Goal: Task Accomplishment & Management: Manage account settings

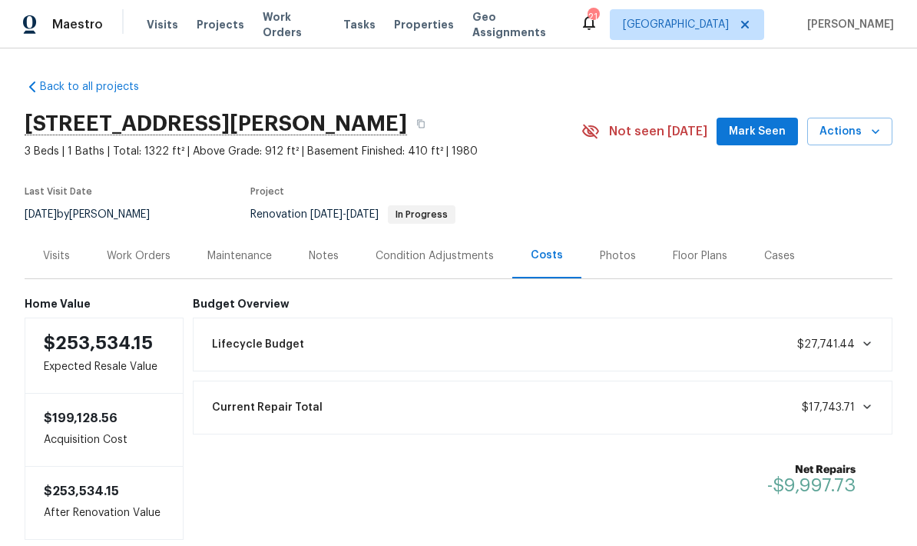
click at [126, 256] on div "Work Orders" at bounding box center [139, 255] width 64 height 15
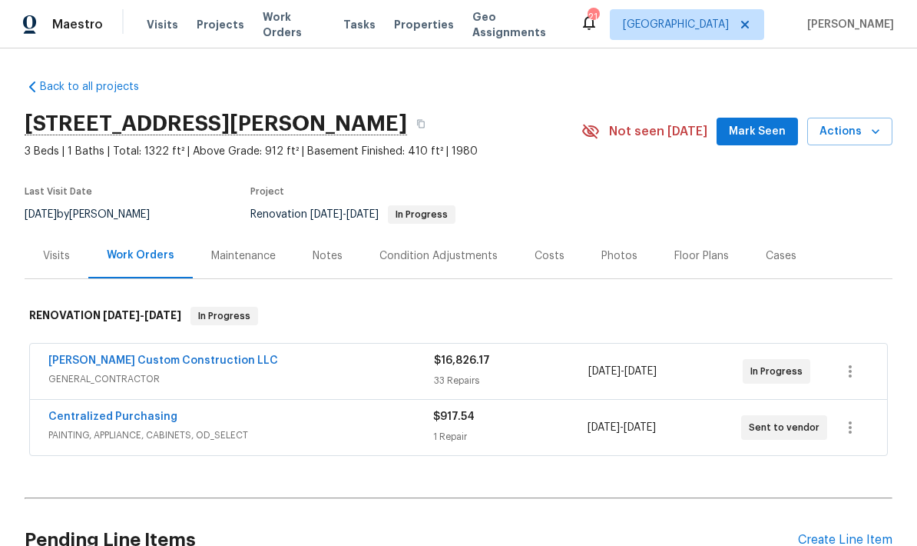
click at [128, 362] on link "[PERSON_NAME] Custom Construction LLC" at bounding box center [163, 360] width 230 height 11
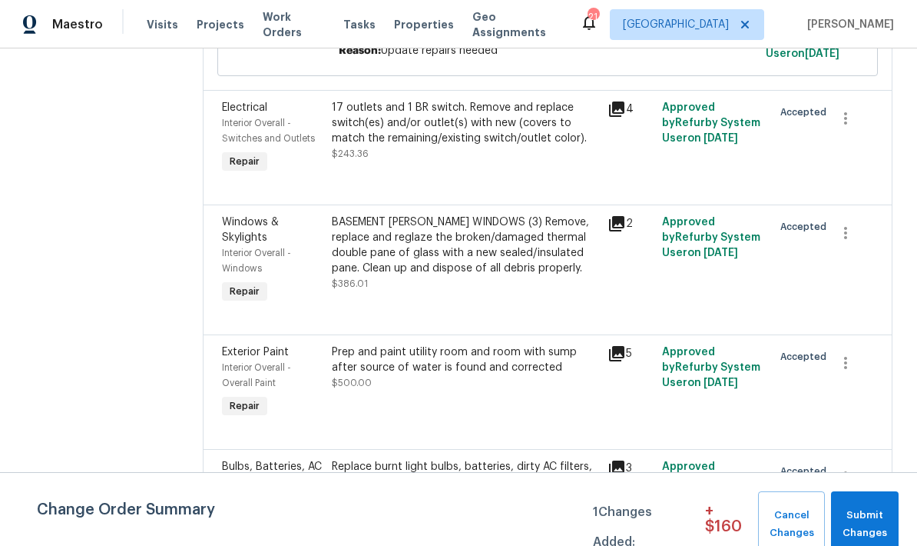
scroll to position [4994, 0]
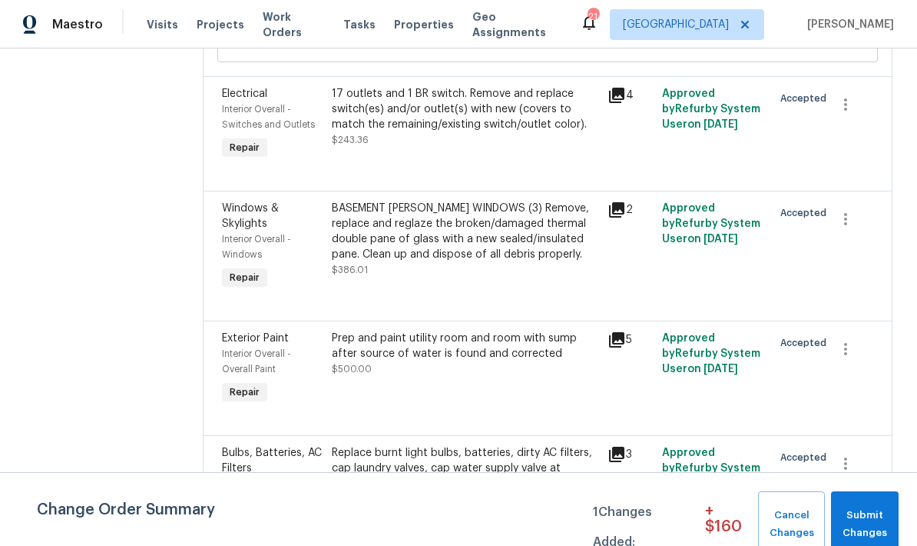
click at [386, 201] on div "BASEMENT [PERSON_NAME] WINDOWS (3) Remove, replace and reglaze the broken/damag…" at bounding box center [465, 231] width 266 height 61
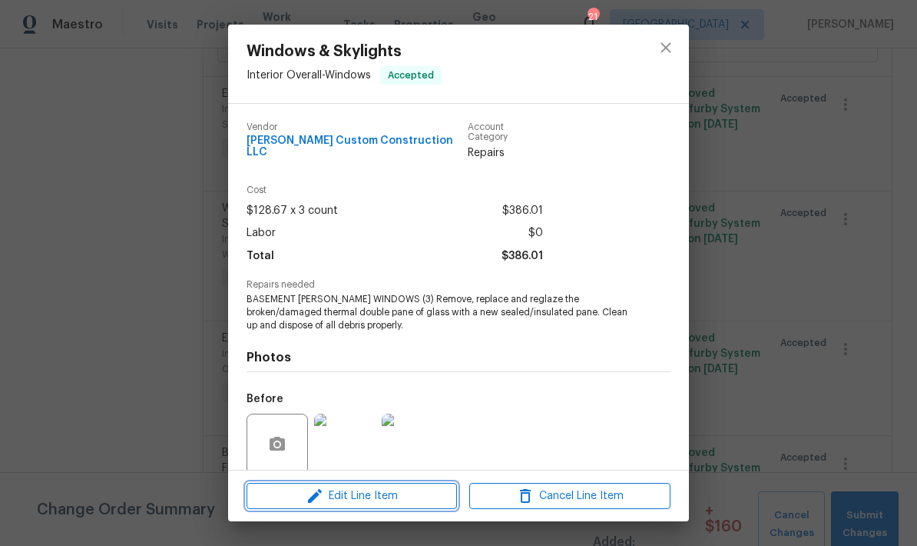
click at [347, 496] on span "Edit Line Item" at bounding box center [351, 495] width 201 height 19
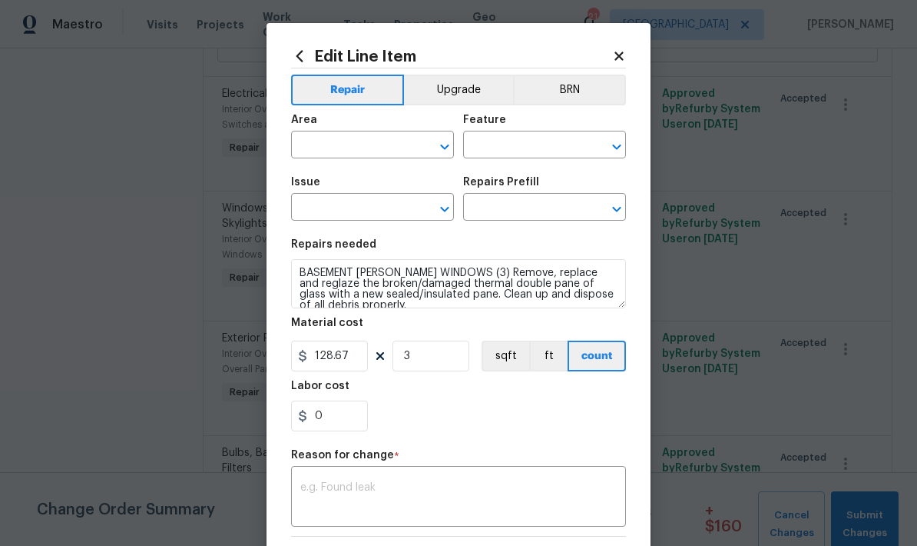
type input "Interior Overall"
type input "Windows"
type input "Windows & Skylights"
type input "Double Pane Replacement $128.67"
click at [313, 482] on div "x ​" at bounding box center [458, 497] width 335 height 57
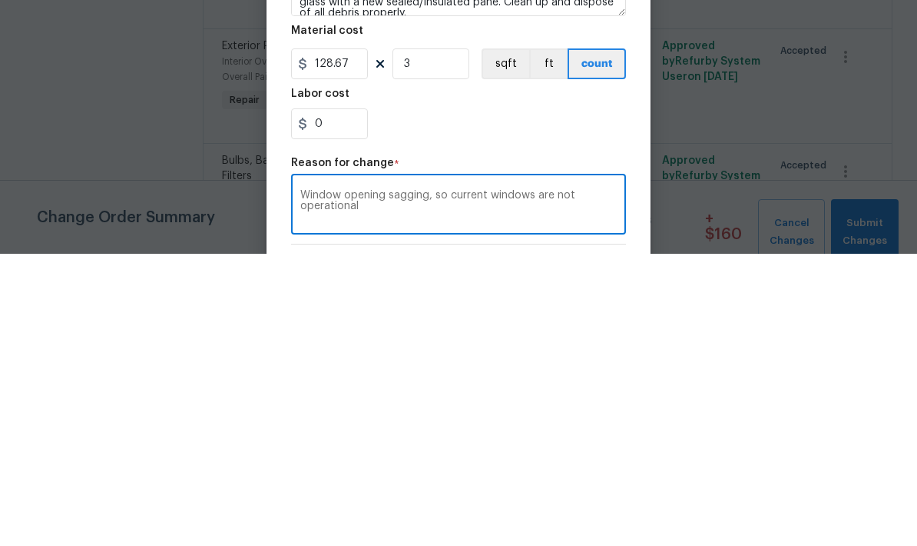
scroll to position [0, 0]
type textarea "Window opening sagging, so current windows are not operational"
click at [335, 400] on input "0" at bounding box center [329, 415] width 77 height 31
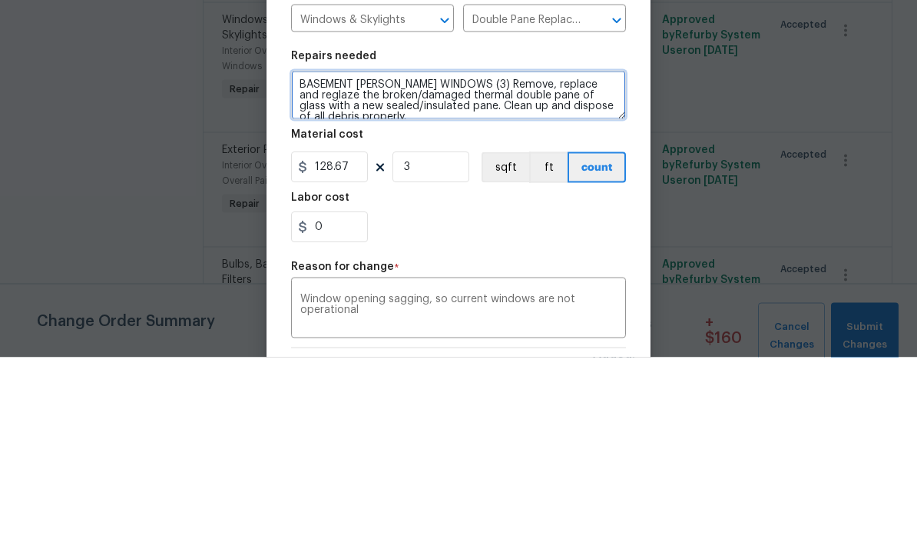
click at [473, 259] on textarea "BASEMENT [PERSON_NAME] WINDOWS (3) Remove, replace and reglaze the broken/damag…" at bounding box center [458, 283] width 335 height 49
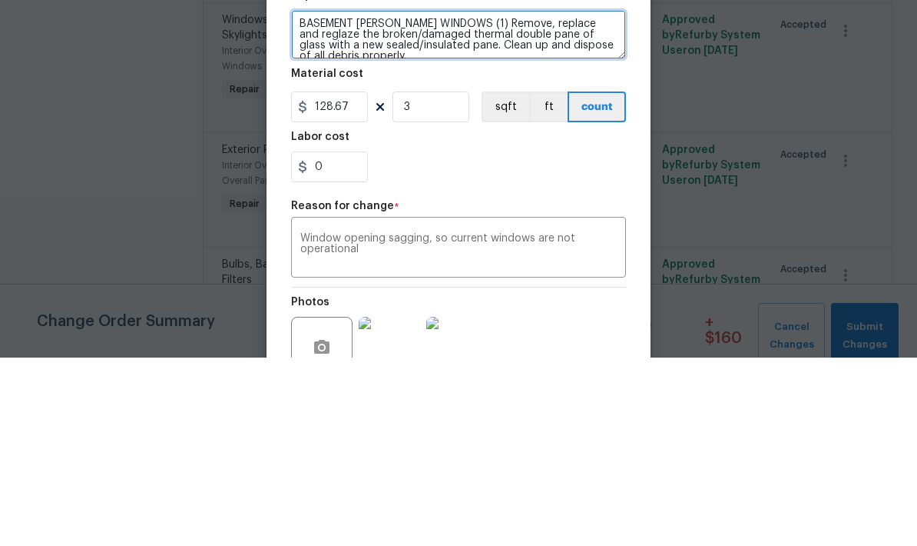
scroll to position [77, 0]
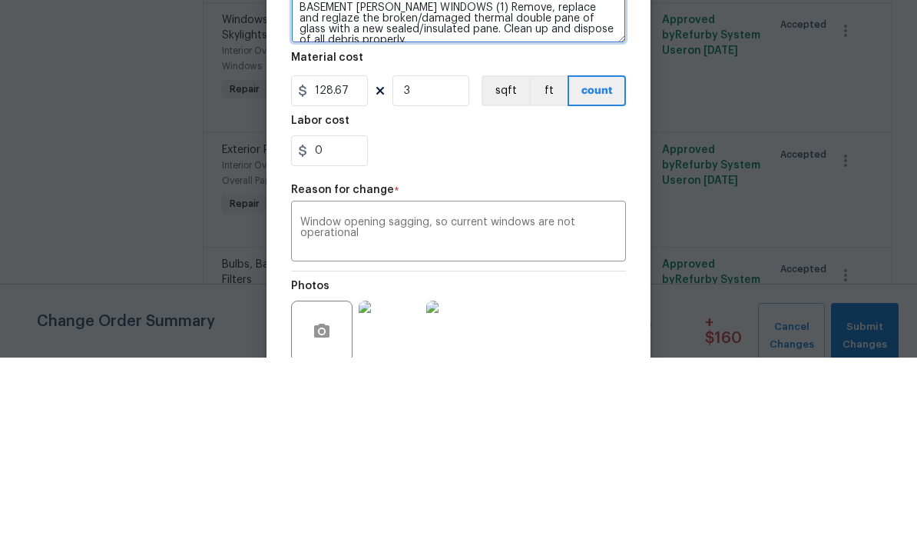
type textarea "BASEMENT [PERSON_NAME] WINDOWS (1) Remove, replace and reglaze the broken/damag…"
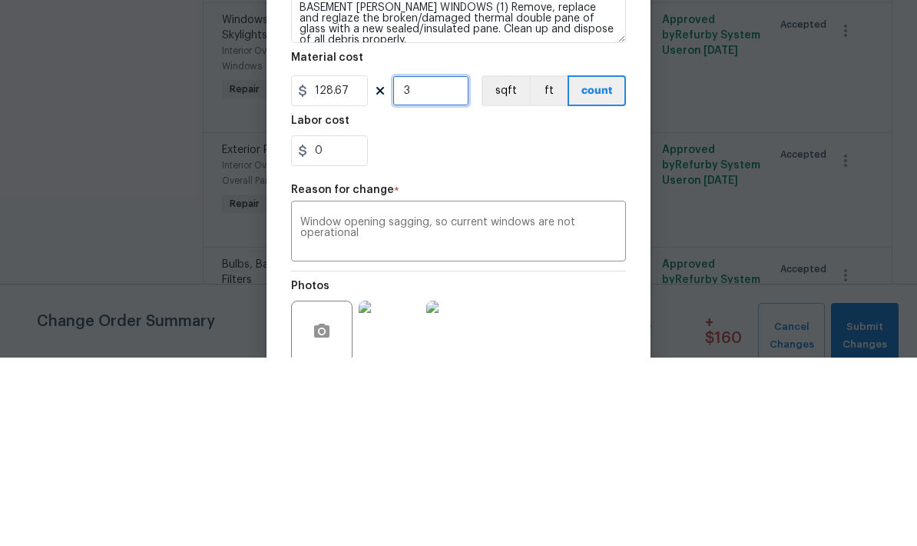
click at [424, 264] on input "3" at bounding box center [431, 279] width 77 height 31
type input "1"
click at [346, 323] on input "0" at bounding box center [329, 338] width 77 height 31
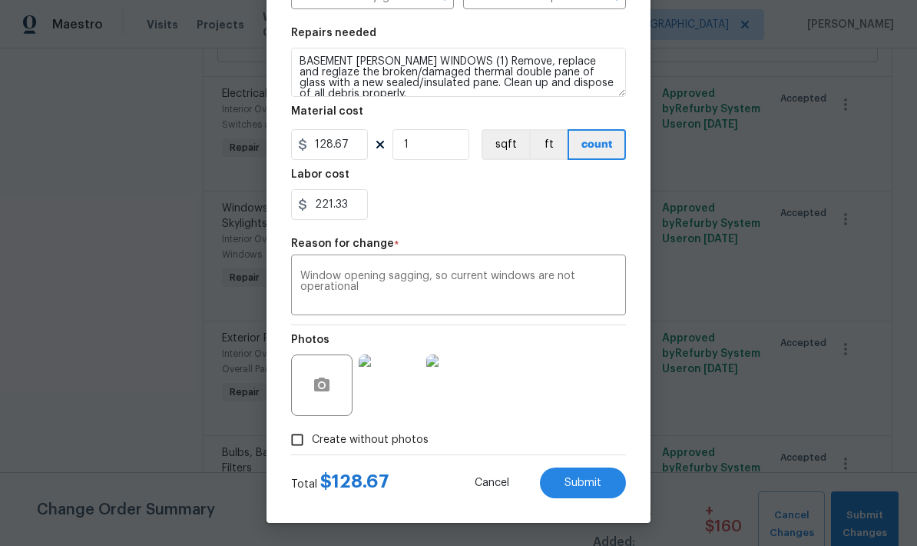
scroll to position [214, 0]
click at [436, 205] on div "221.33" at bounding box center [458, 204] width 335 height 31
click at [346, 204] on input "221.33" at bounding box center [329, 204] width 77 height 31
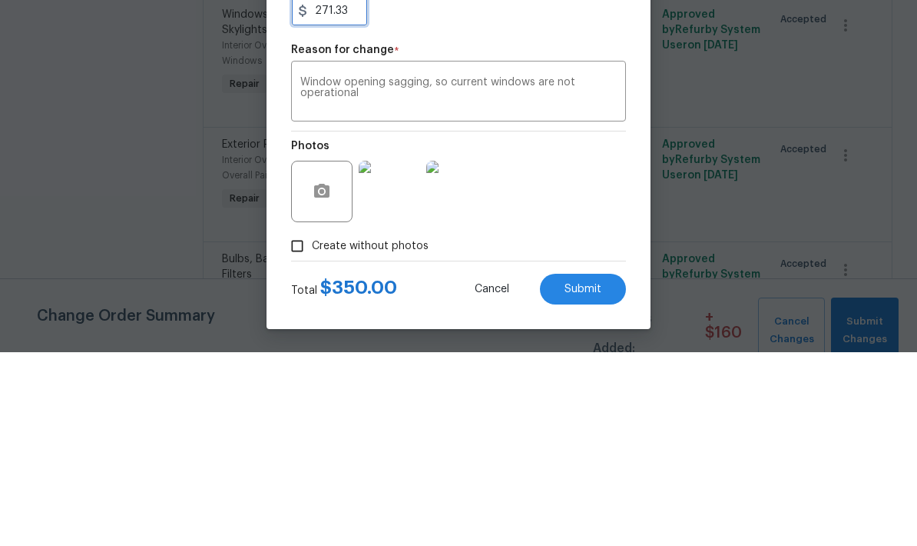
type input "271.33"
click at [366, 270] on textarea "Window opening sagging, so current windows are not operational" at bounding box center [458, 286] width 317 height 32
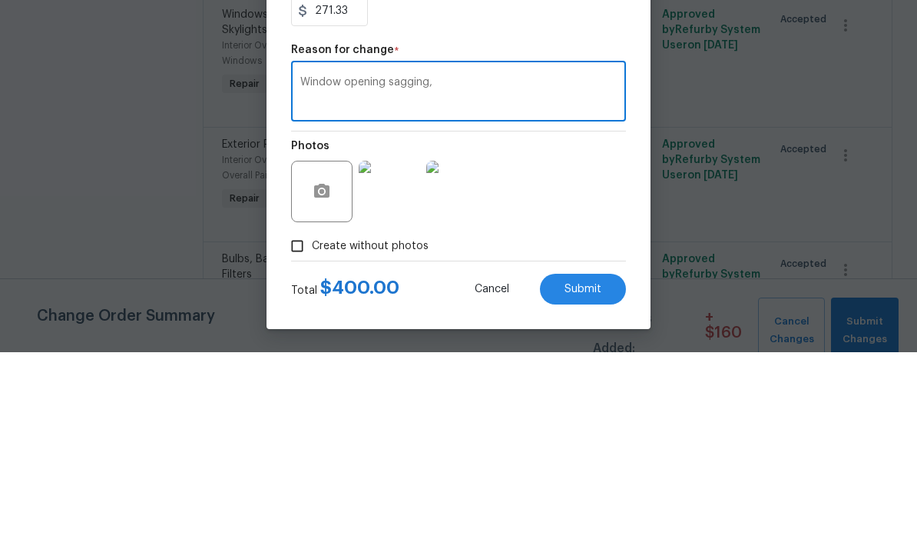
type textarea "Window opening"
click at [333, 270] on textarea "Repglacing rotted windows adjust other two to close" at bounding box center [458, 286] width 317 height 32
click at [424, 270] on textarea "Replacing rotted windows adjust other two to close" at bounding box center [458, 286] width 317 height 32
click at [425, 270] on textarea "Replacing rotted windows adjust other two to close" at bounding box center [458, 286] width 317 height 32
click at [507, 270] on textarea "Replacing rotted window adjust other two to close" at bounding box center [458, 286] width 317 height 32
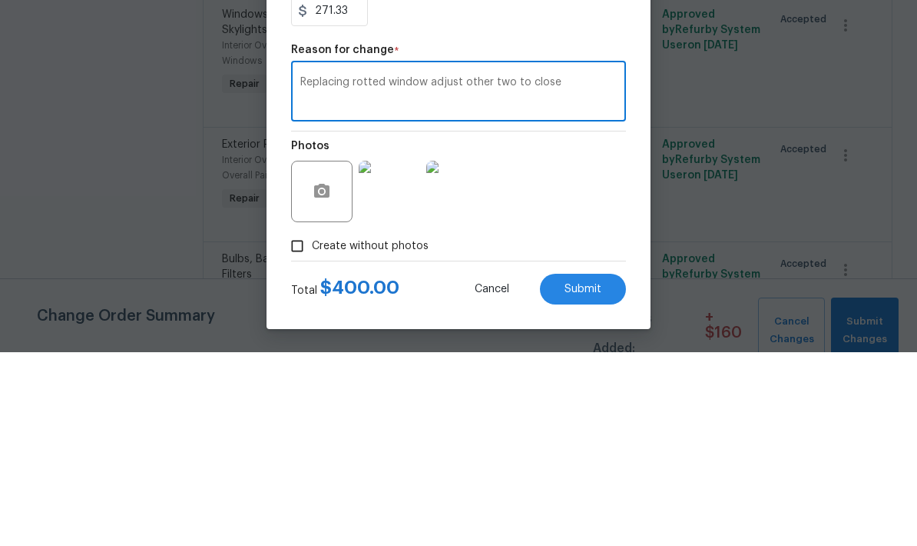
click at [504, 270] on textarea "Replacing rotted window adjust other two to close" at bounding box center [458, 286] width 317 height 32
click at [588, 270] on textarea "Replacing rotted window adjust other three to close" at bounding box center [458, 286] width 317 height 32
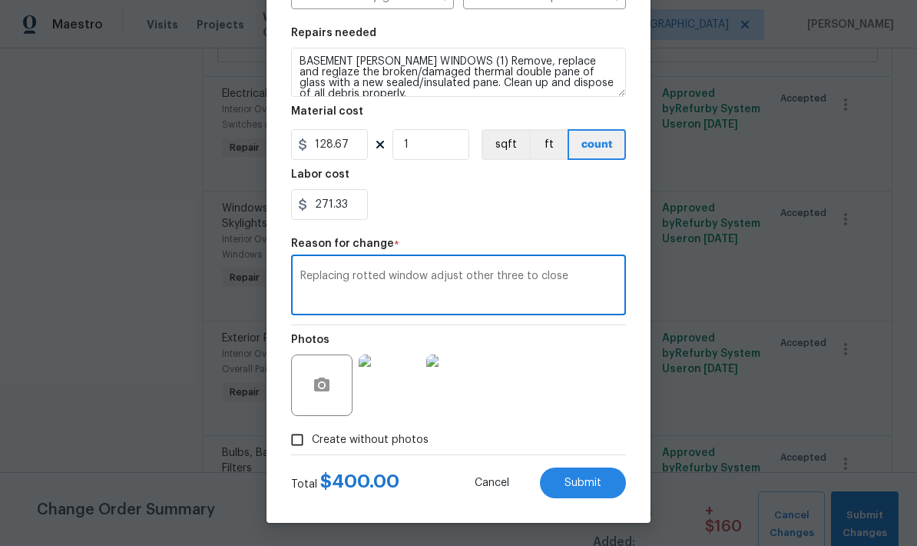
type textarea "Replacing rotted window adjust other three to close"
click at [589, 481] on span "Submit" at bounding box center [583, 483] width 37 height 12
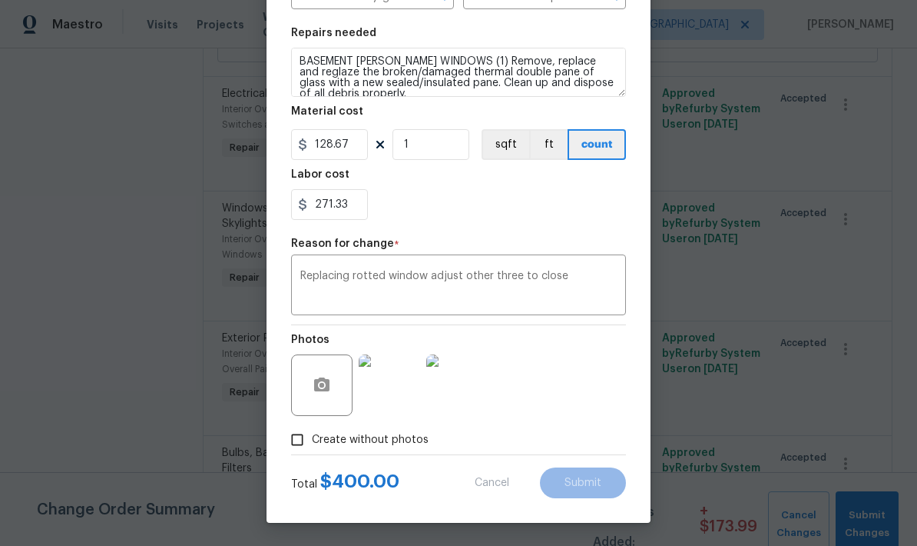
type textarea "BASEMENT [PERSON_NAME] WINDOWS (3) Remove, replace and reglaze the broken/damag…"
type input "3"
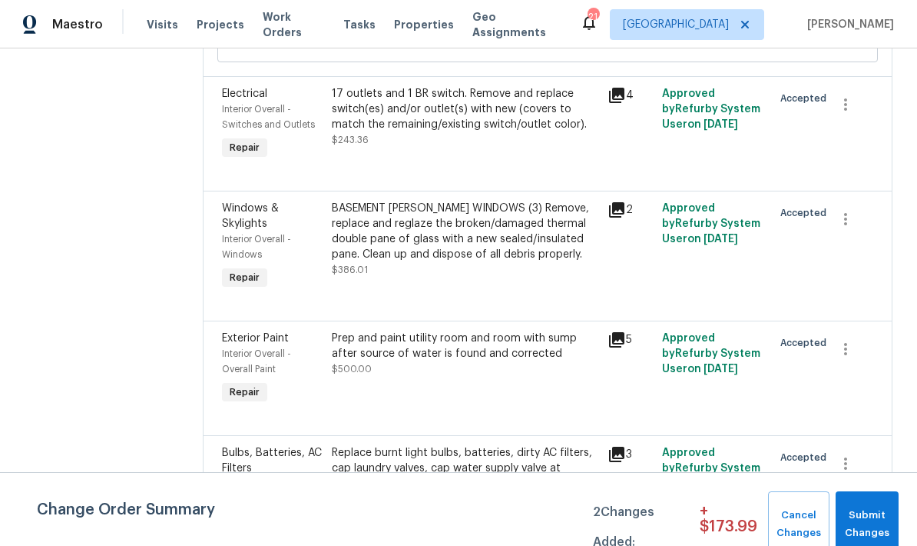
scroll to position [0, 0]
